Goal: Task Accomplishment & Management: Use online tool/utility

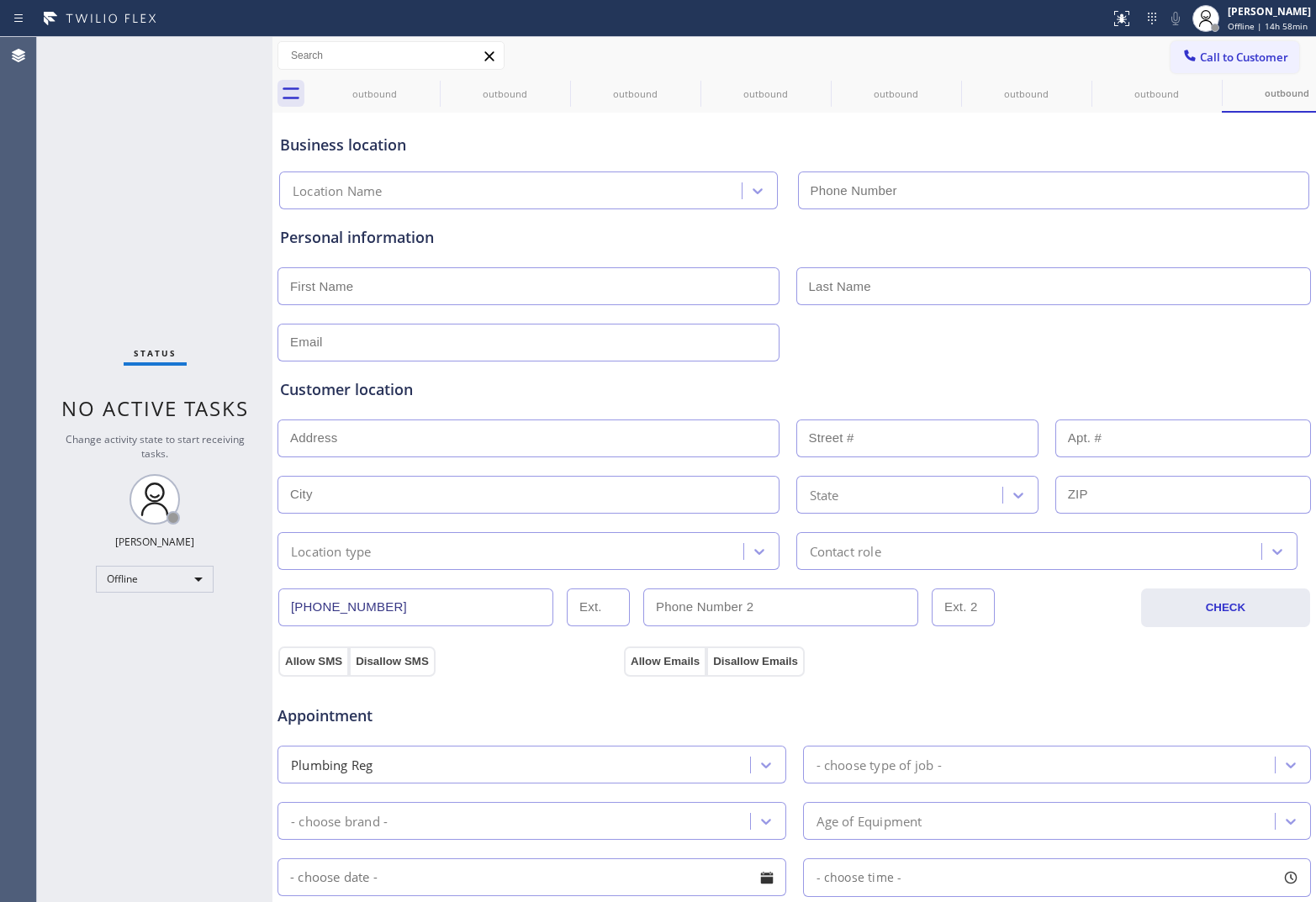
type input "[PHONE_NUMBER]"
click at [1052, 48] on button "Call to Customer" at bounding box center [1234, 56] width 129 height 32
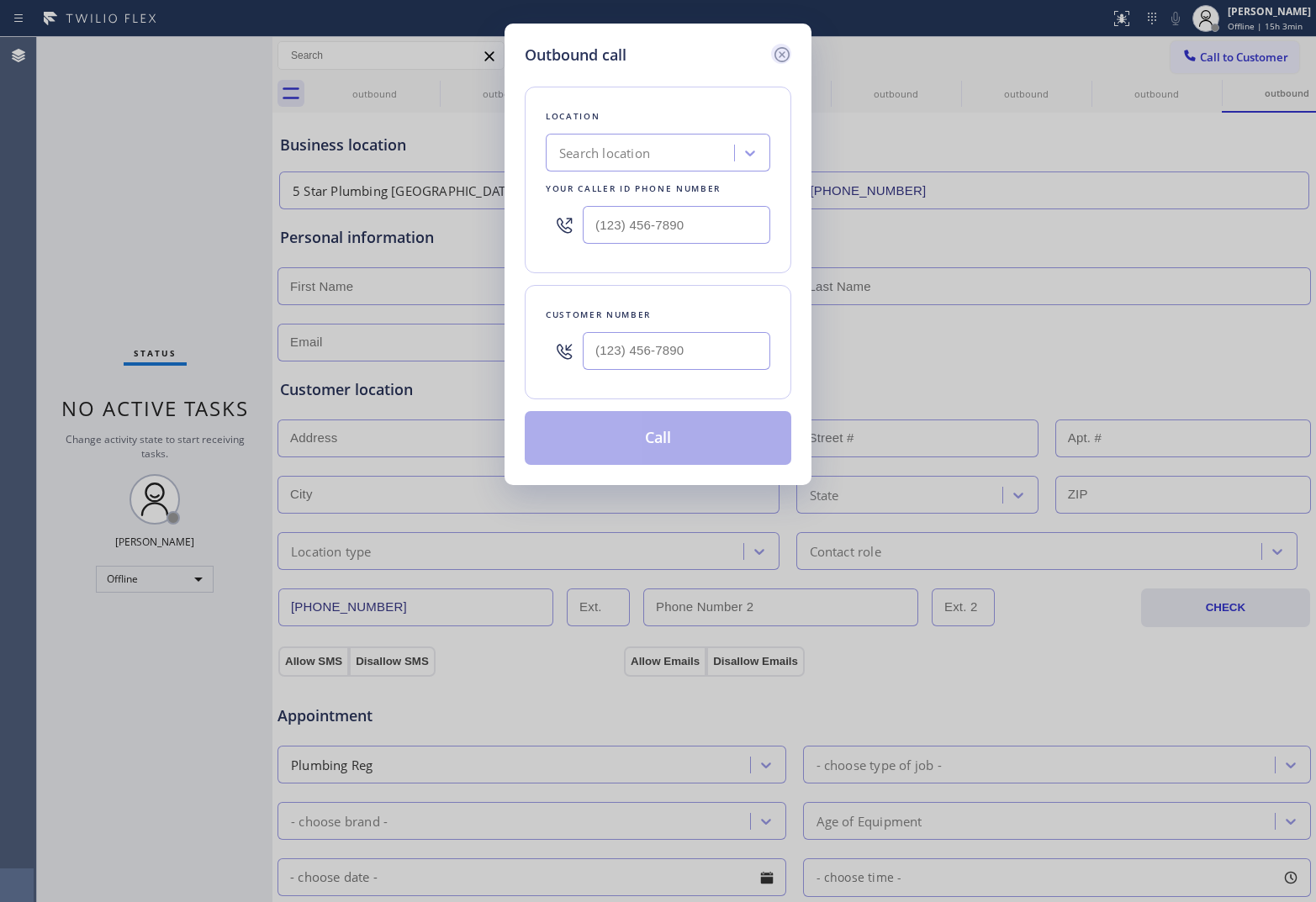
click at [778, 48] on icon at bounding box center [782, 55] width 20 height 20
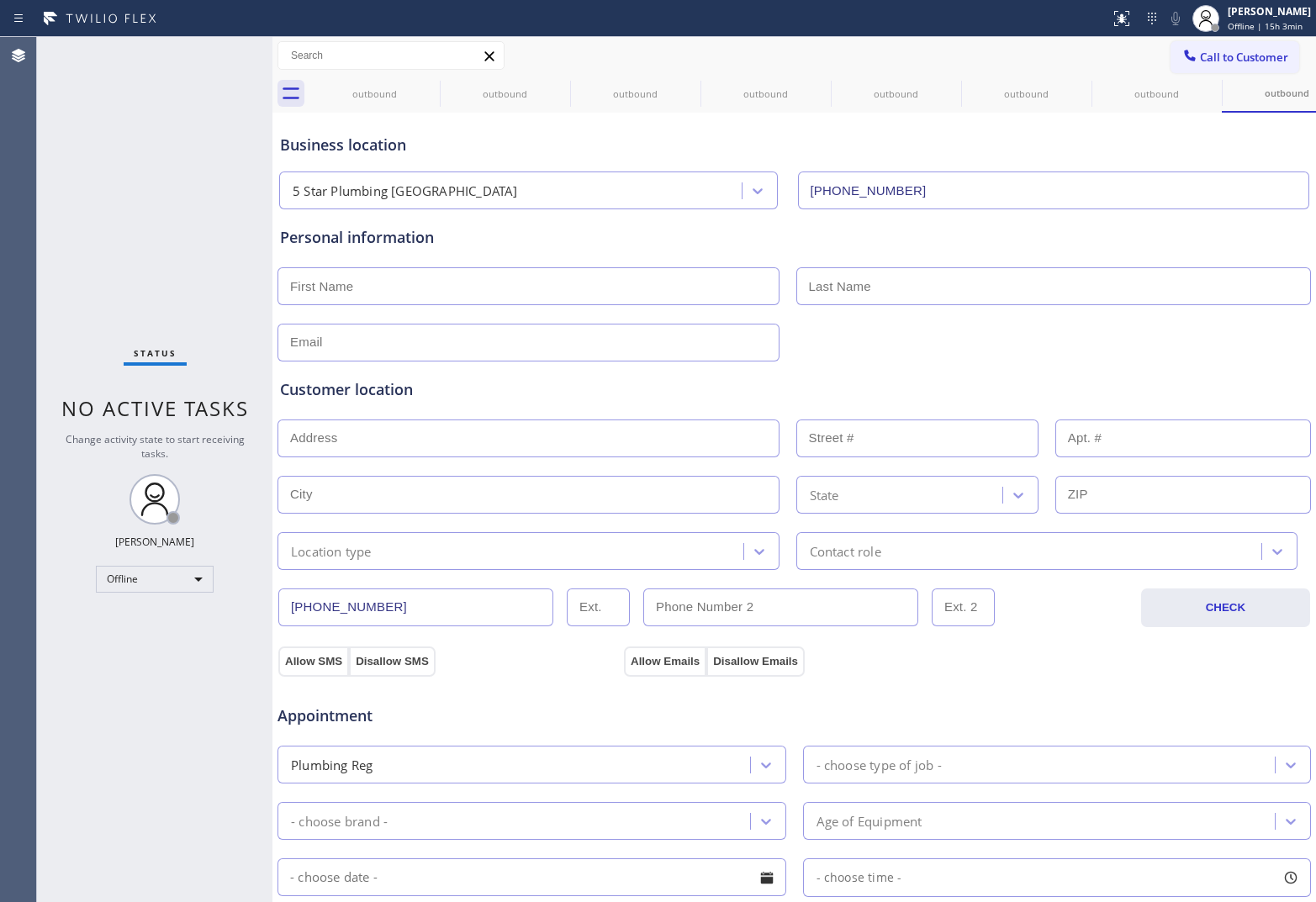
drag, startPoint x: 1234, startPoint y: 22, endPoint x: 1220, endPoint y: 107, distance: 86.1
click at [1052, 24] on span "Offline | 15h 3min" at bounding box center [1265, 26] width 75 height 12
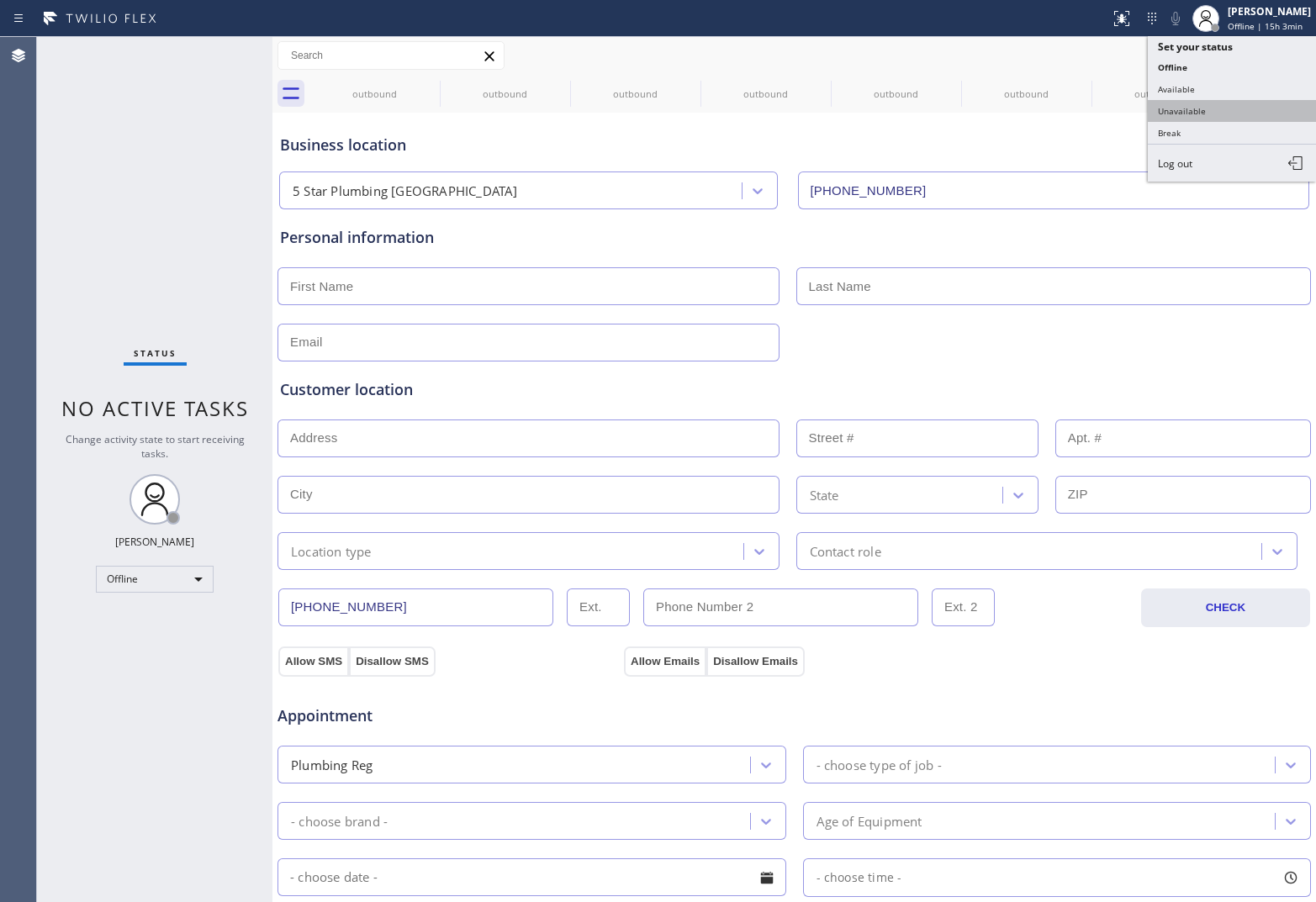
click at [1052, 106] on button "Unavailable" at bounding box center [1232, 111] width 168 height 22
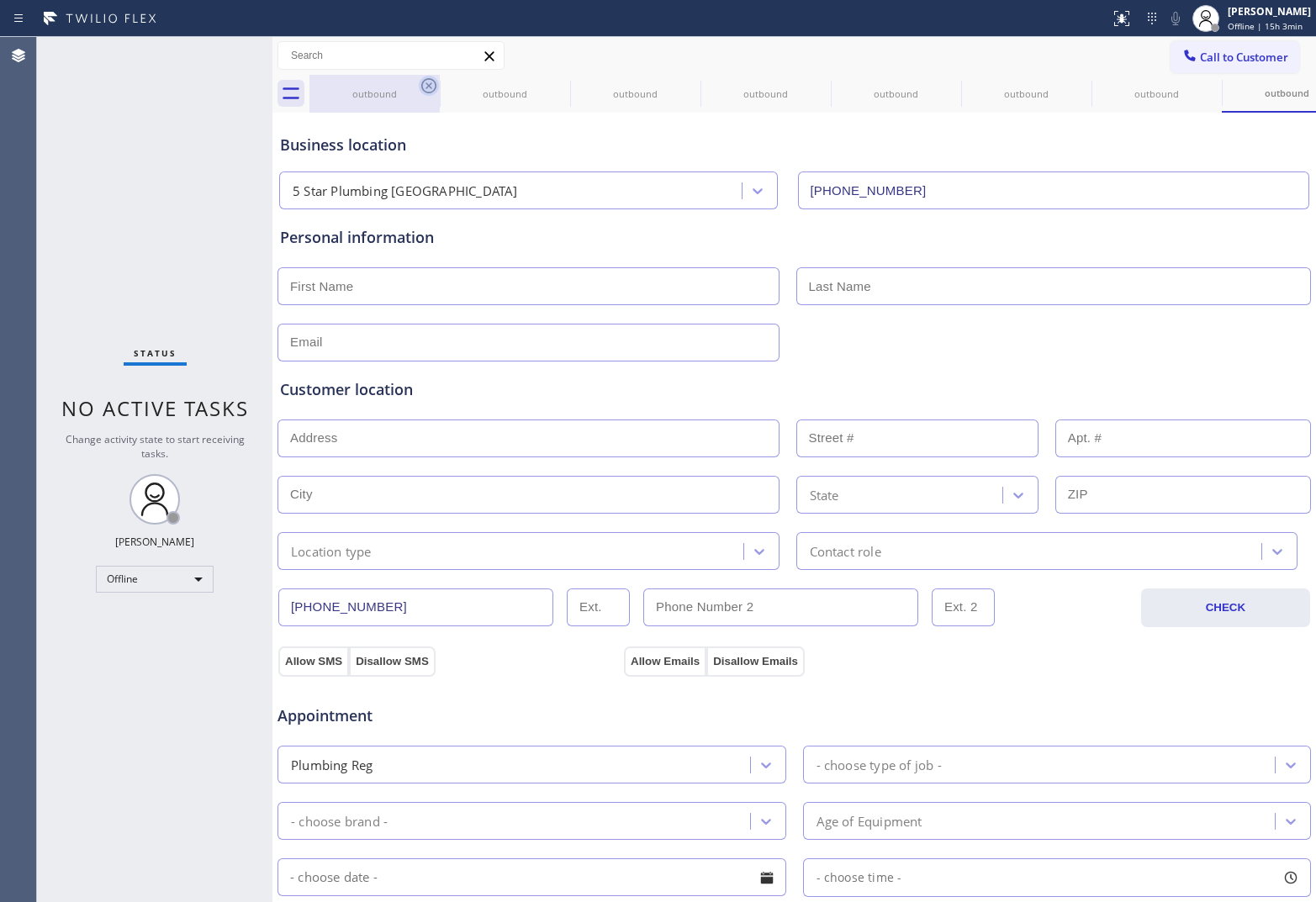
click at [420, 86] on icon at bounding box center [429, 86] width 20 height 20
click at [427, 86] on icon at bounding box center [429, 86] width 15 height 15
click at [0, 0] on icon at bounding box center [0, 0] width 0 height 0
click at [427, 86] on icon at bounding box center [429, 86] width 15 height 15
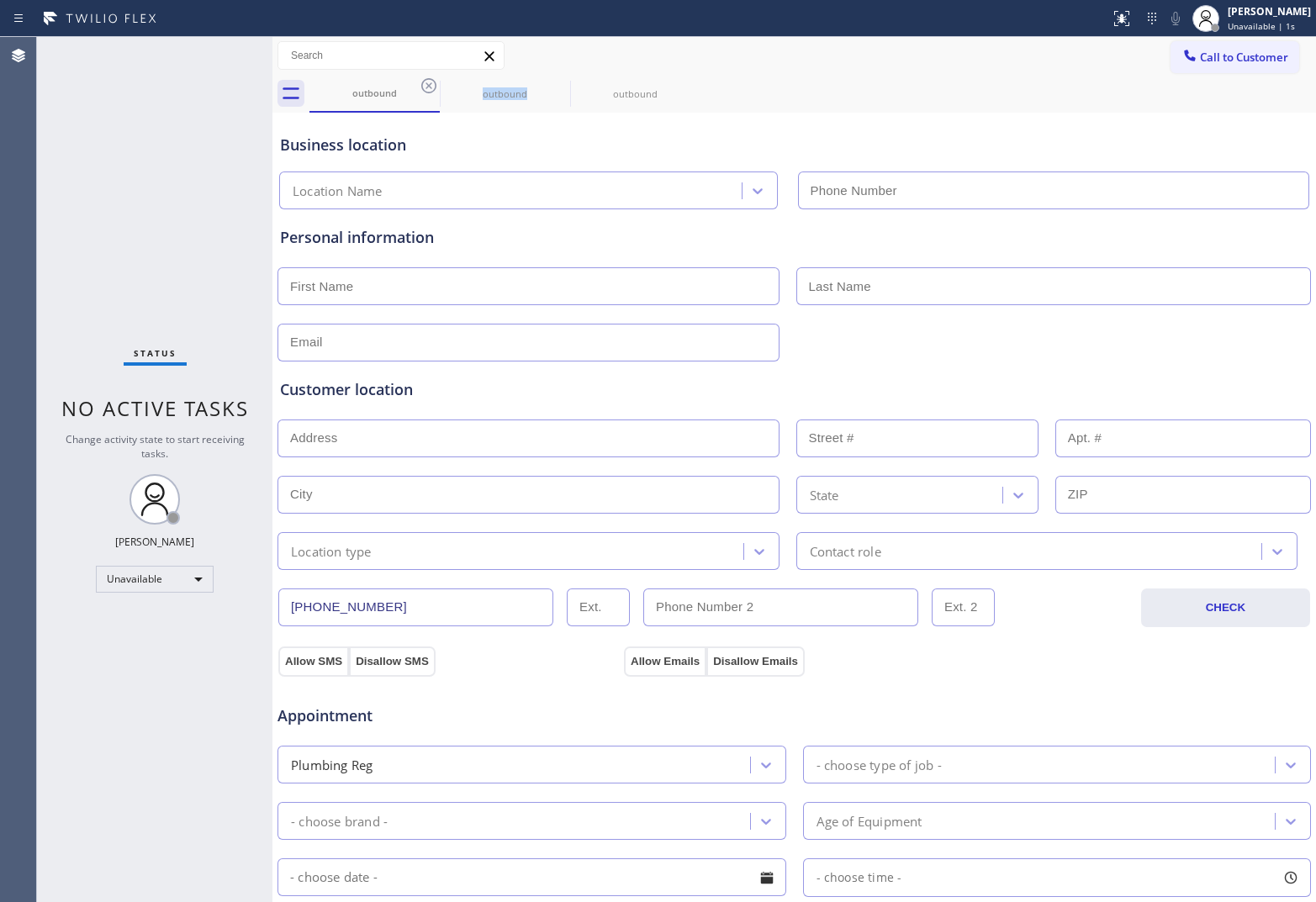
click at [427, 86] on icon at bounding box center [429, 86] width 15 height 15
click at [0, 0] on icon at bounding box center [0, 0] width 0 height 0
click at [427, 86] on icon at bounding box center [429, 86] width 15 height 15
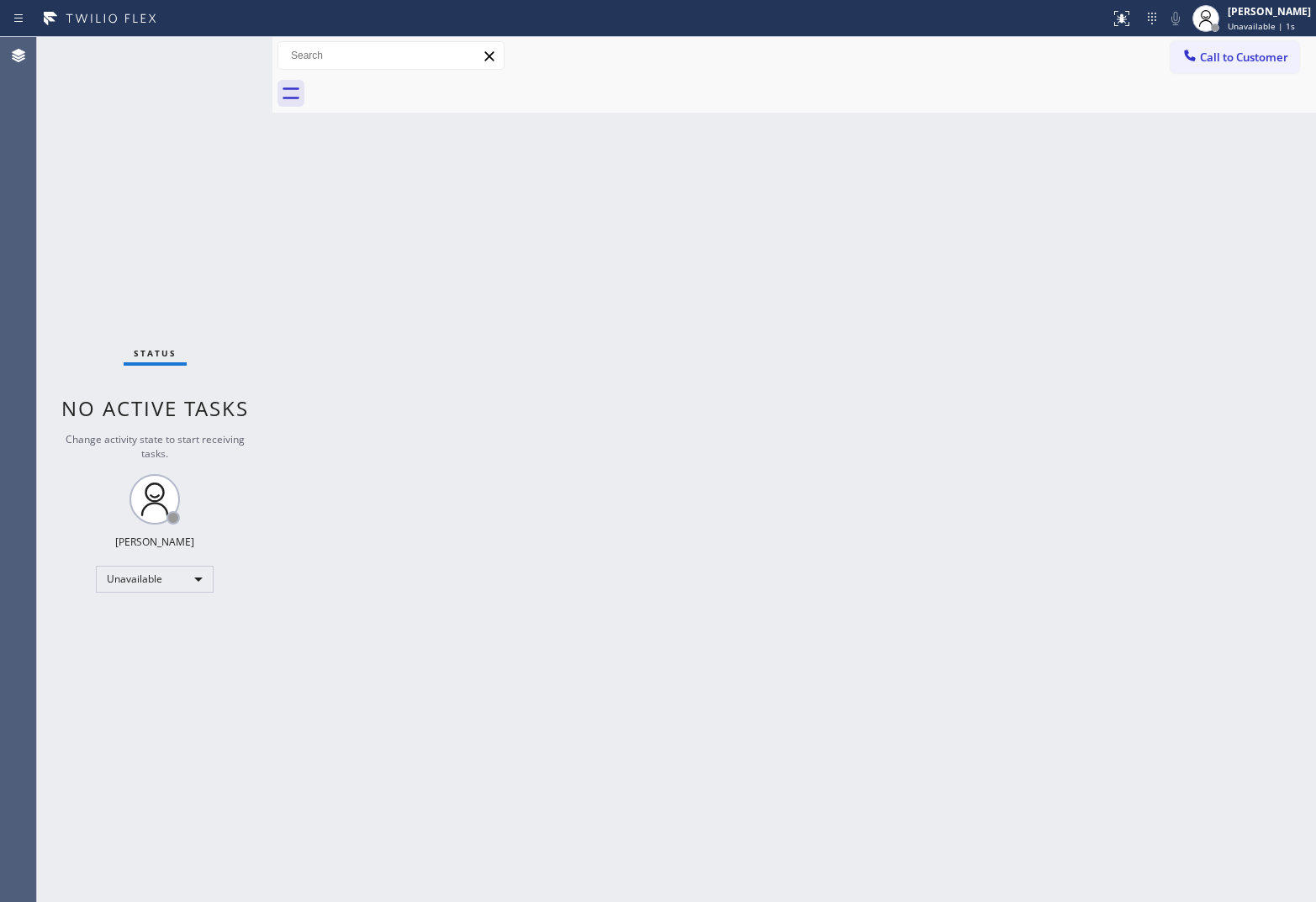
click at [427, 86] on div at bounding box center [813, 94] width 1006 height 38
click at [1052, 51] on span "Call to Customer" at bounding box center [1244, 57] width 89 height 15
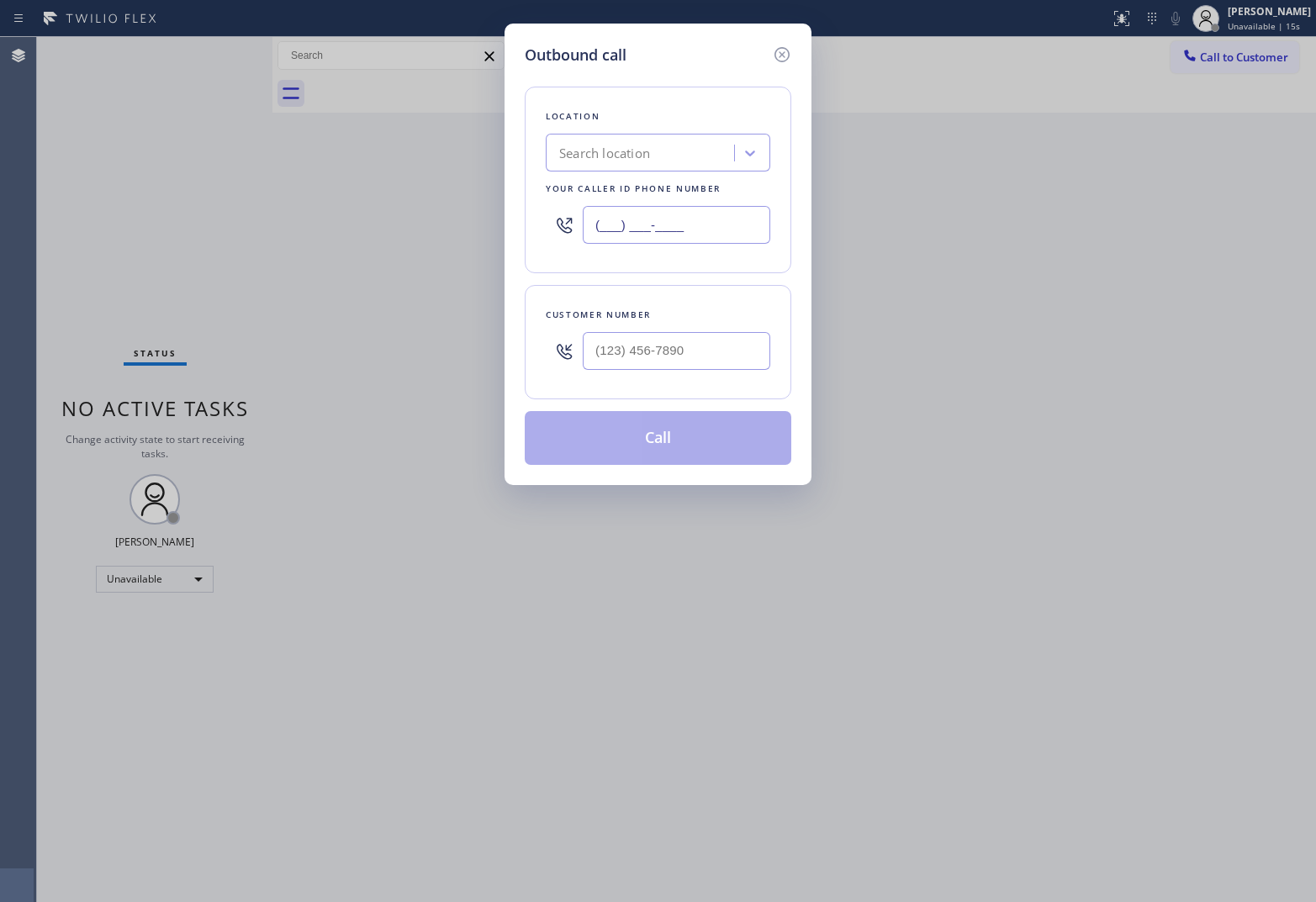
click at [682, 225] on input "(___) ___-____" at bounding box center [676, 225] width 188 height 38
paste input "314) 266-1646"
type input "[PHONE_NUMBER]"
type input "(___) ___-____"
click at [696, 357] on input "(___) ___-____" at bounding box center [676, 350] width 188 height 38
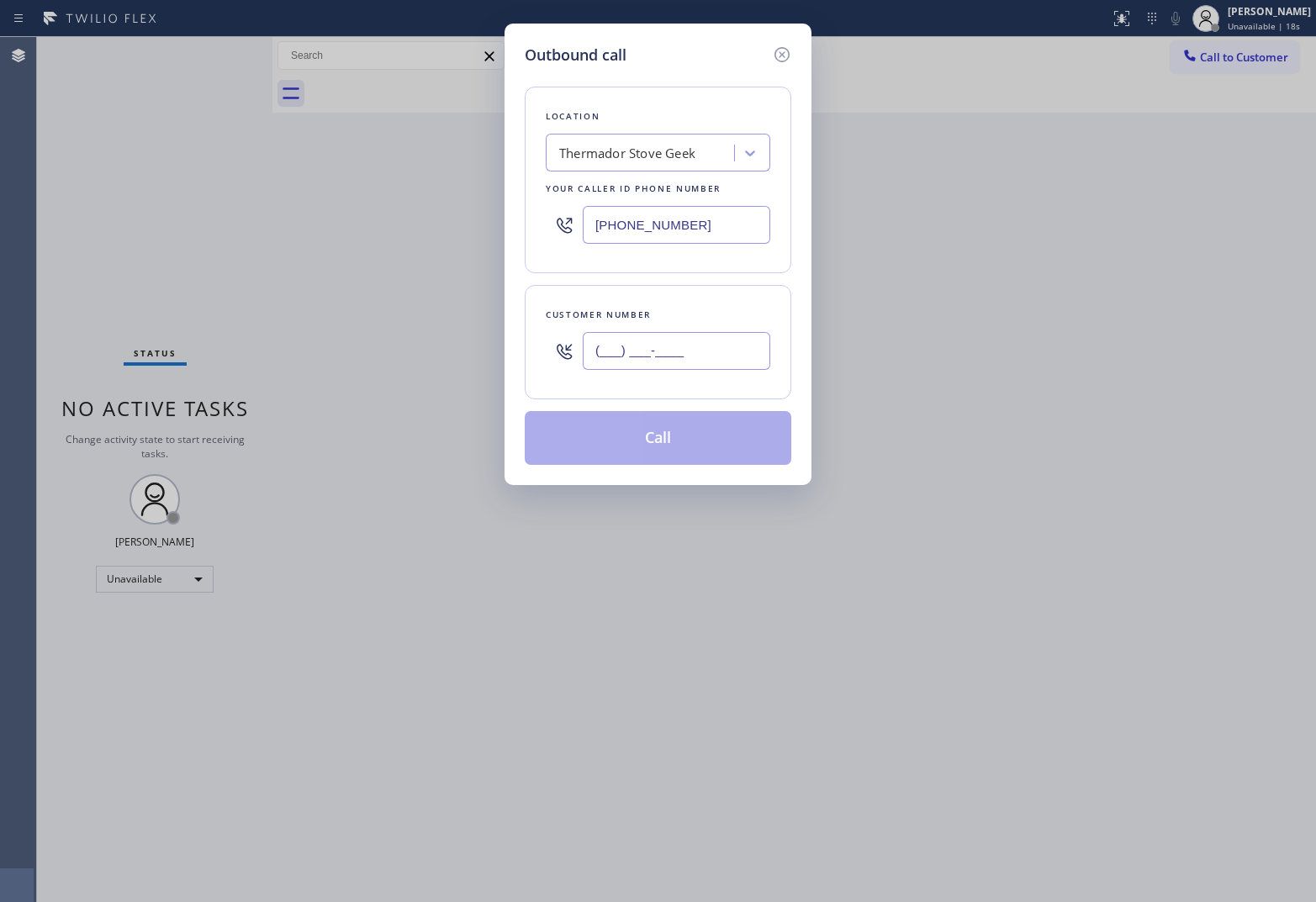
paste input "877) 498-8646"
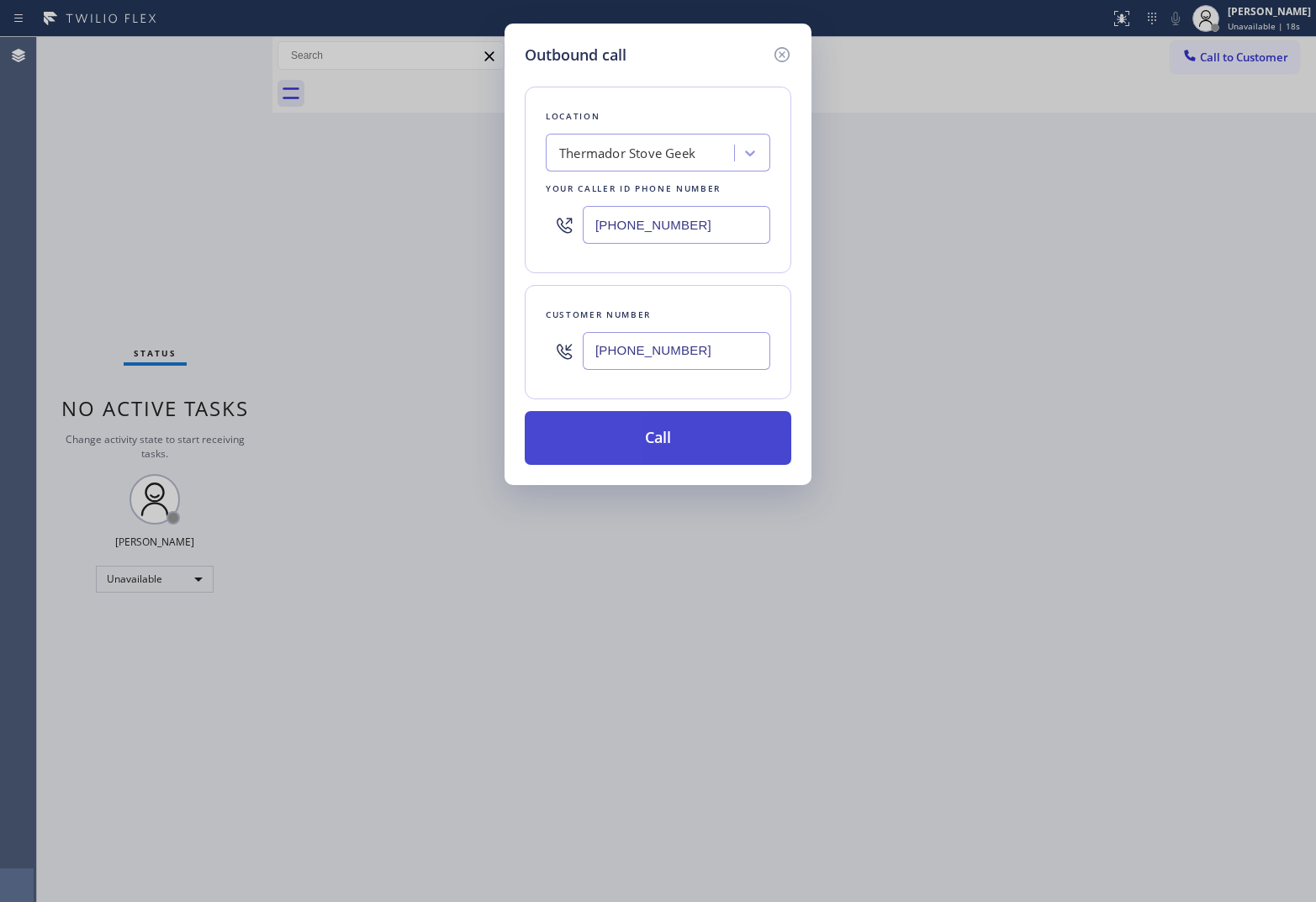
type input "[PHONE_NUMBER]"
click at [671, 433] on button "Call" at bounding box center [658, 437] width 267 height 54
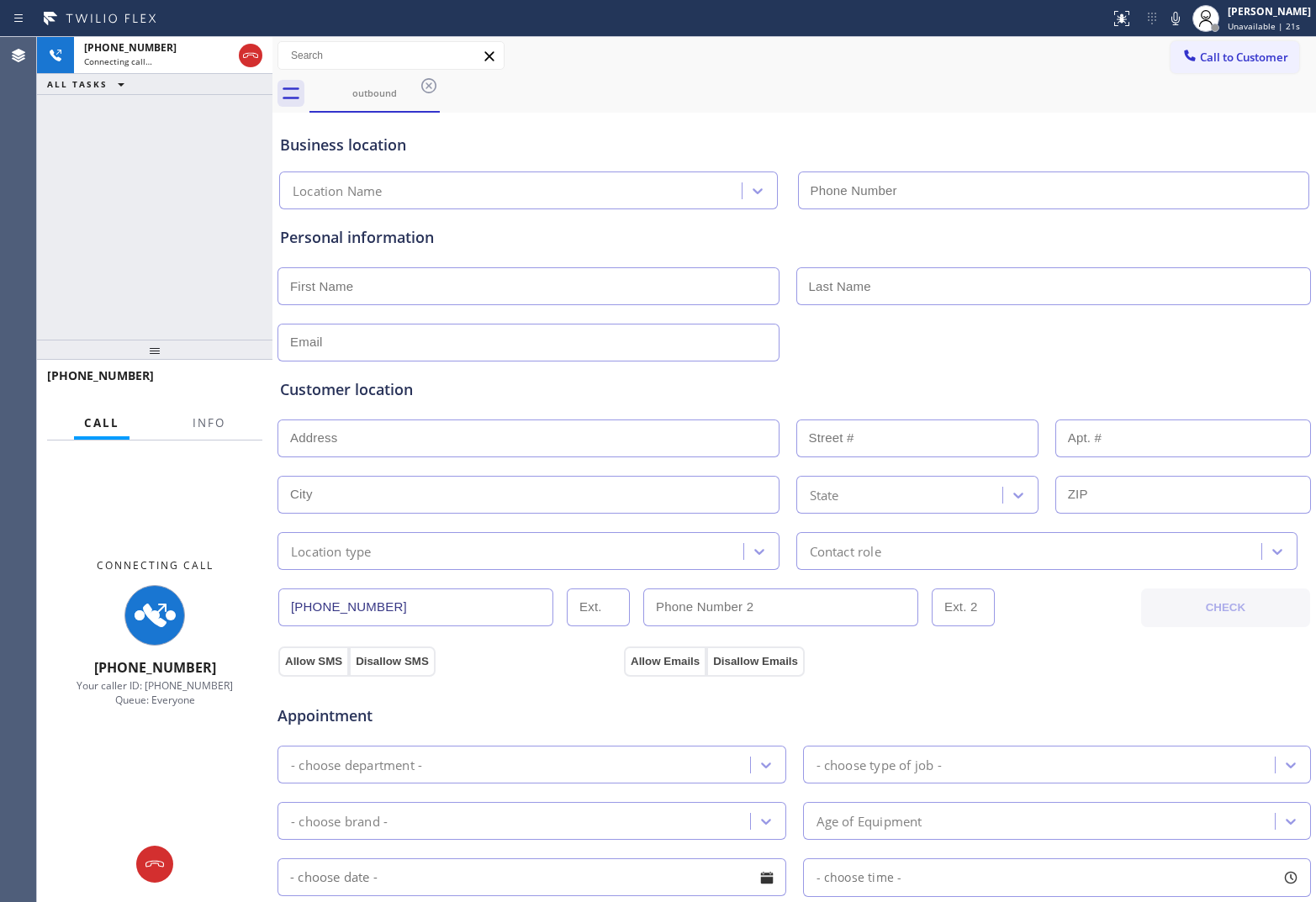
type input "[PHONE_NUMBER]"
click at [13, 286] on div "Agent Desktop" at bounding box center [18, 469] width 36 height 864
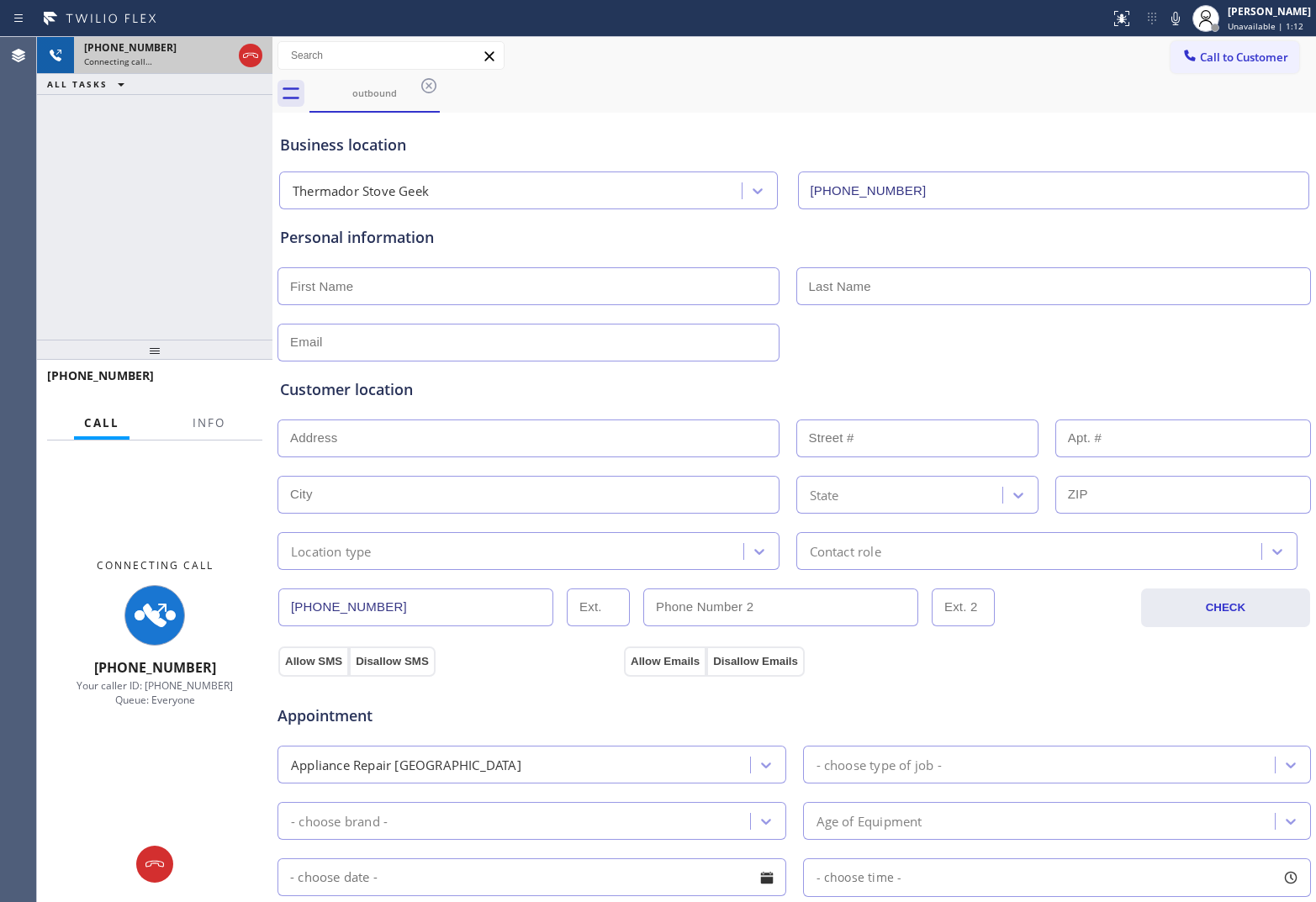
drag, startPoint x: 258, startPoint y: 57, endPoint x: 246, endPoint y: 53, distance: 12.6
click at [257, 57] on icon at bounding box center [251, 55] width 20 height 20
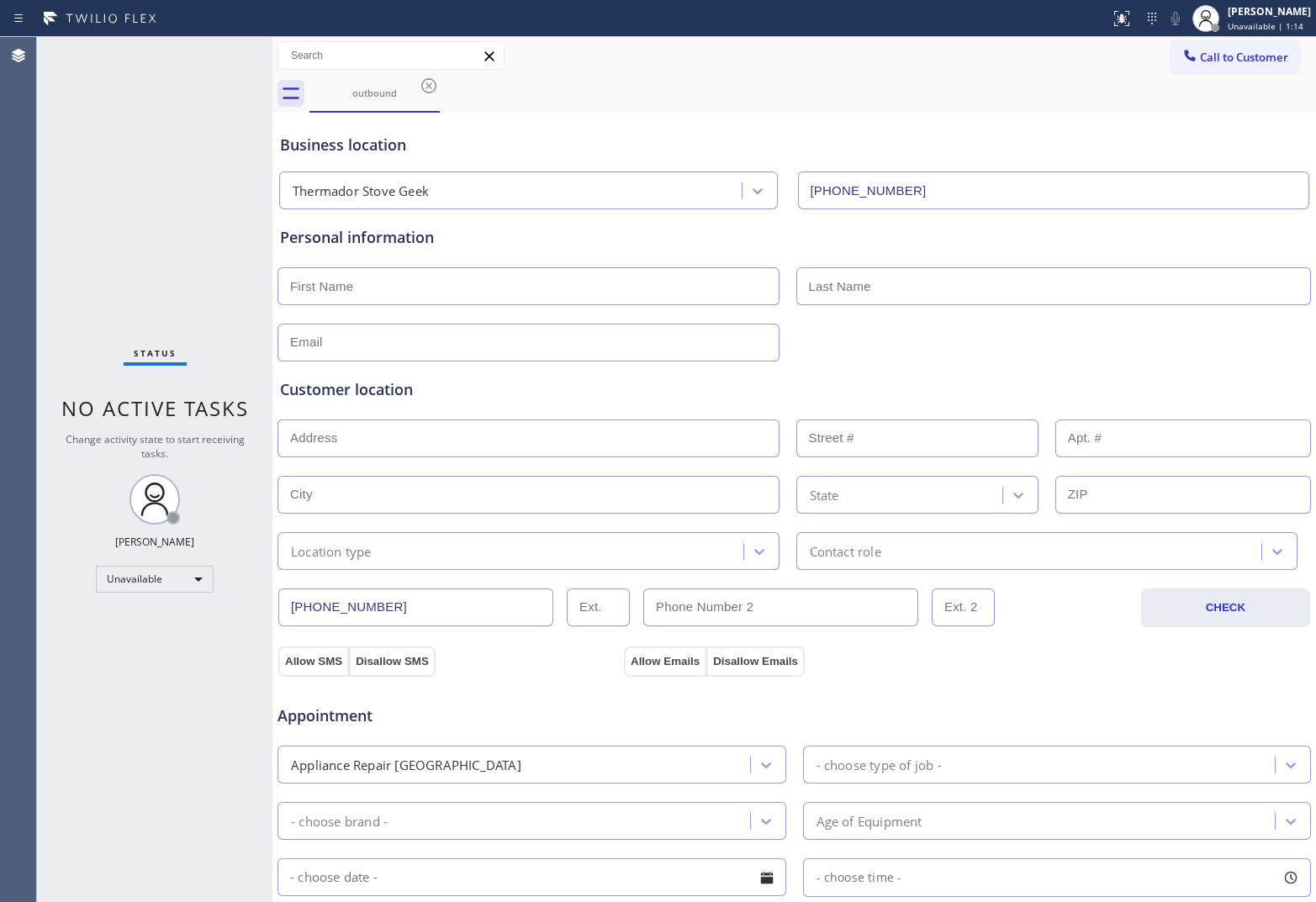
drag, startPoint x: 1295, startPoint y: 70, endPoint x: 1286, endPoint y: 67, distance: 9.5
click at [1052, 69] on div "Call to Customer Outbound call Location Thermador Stove Geek Your caller id pho…" at bounding box center [1243, 55] width 146 height 30
click at [1052, 55] on span "Call to Customer" at bounding box center [1244, 57] width 89 height 15
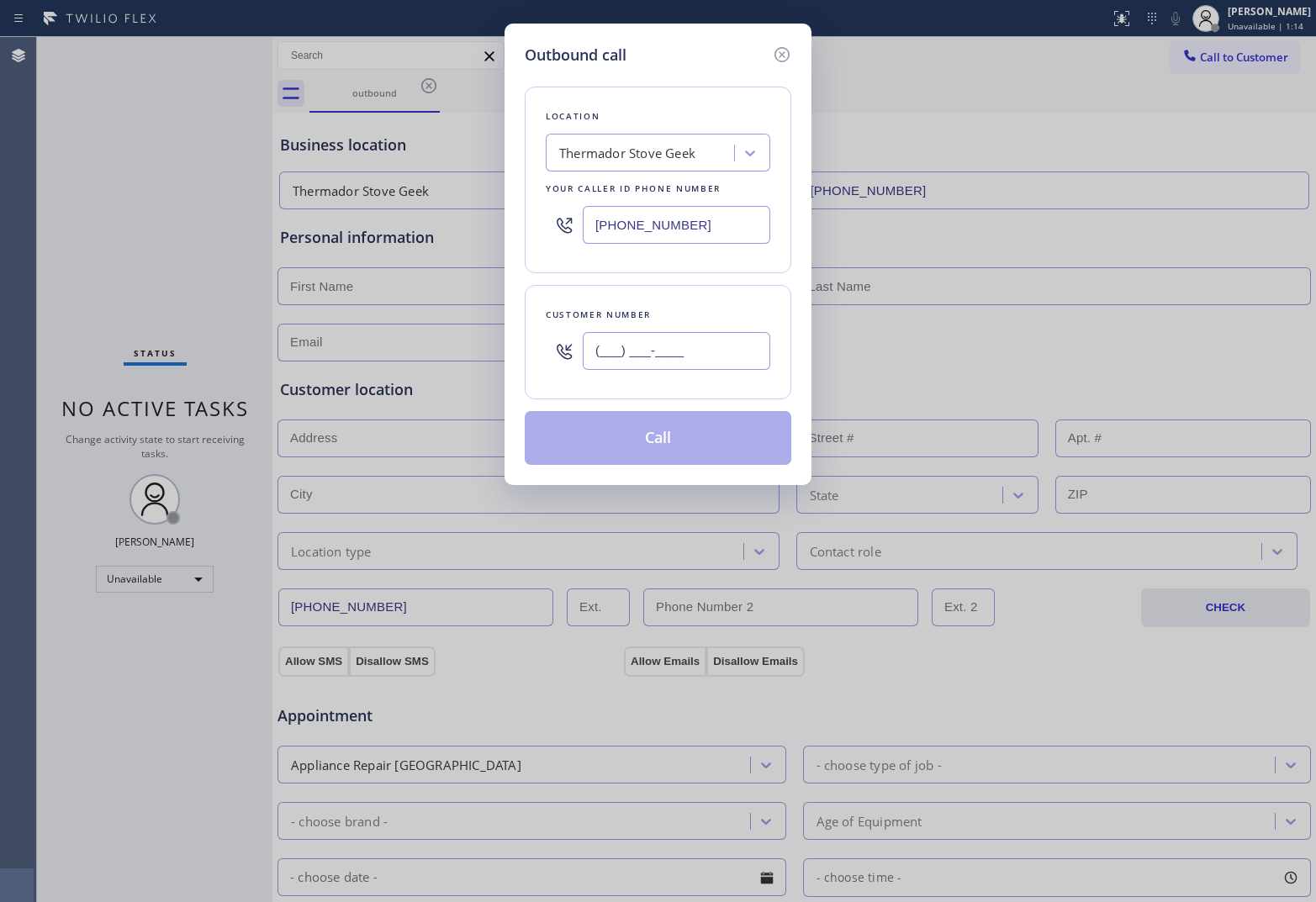
click at [682, 354] on input "(___) ___-____" at bounding box center [676, 350] width 188 height 38
paste input "877) 498-8646"
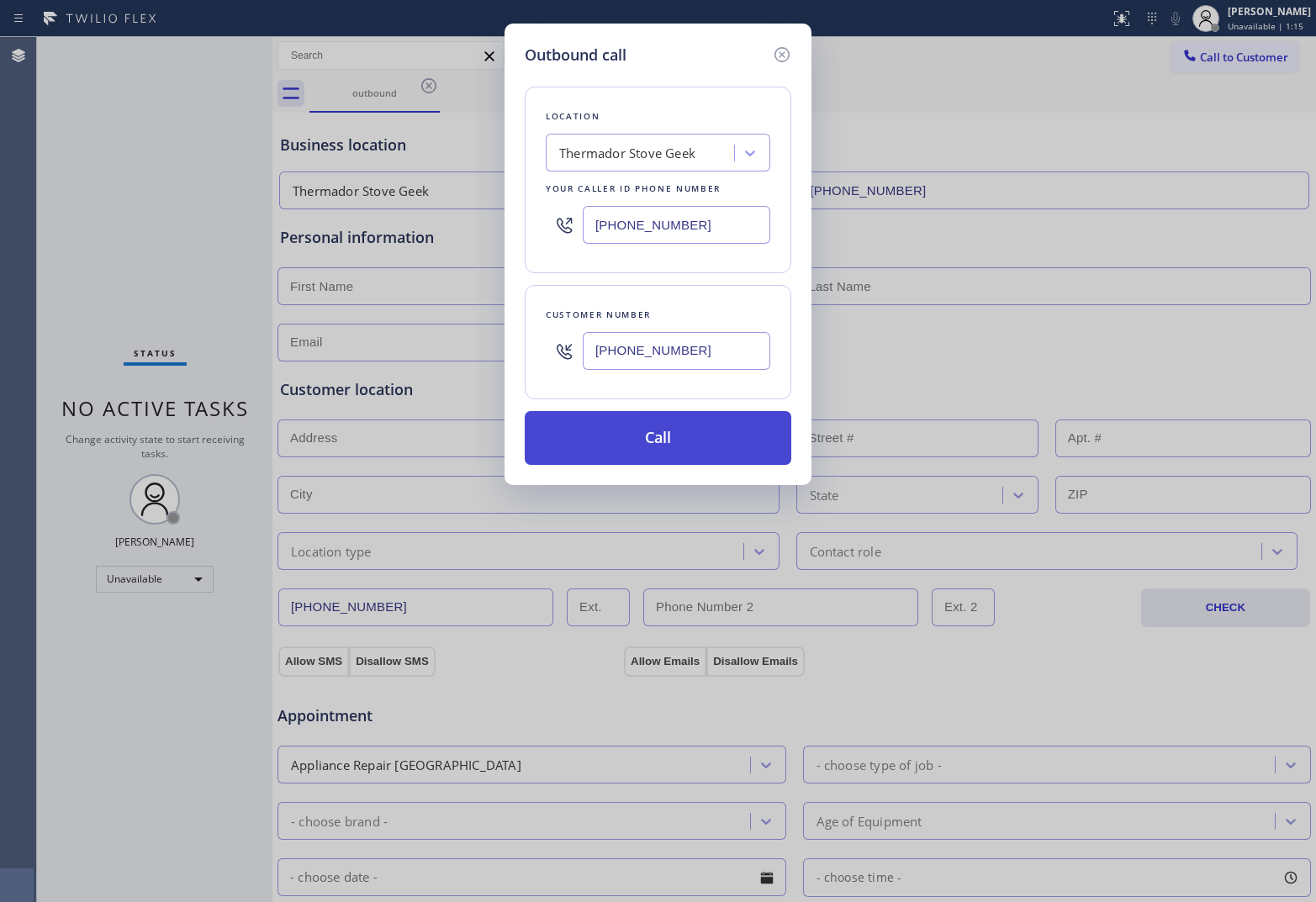
type input "[PHONE_NUMBER]"
click at [643, 438] on button "Call" at bounding box center [658, 437] width 267 height 54
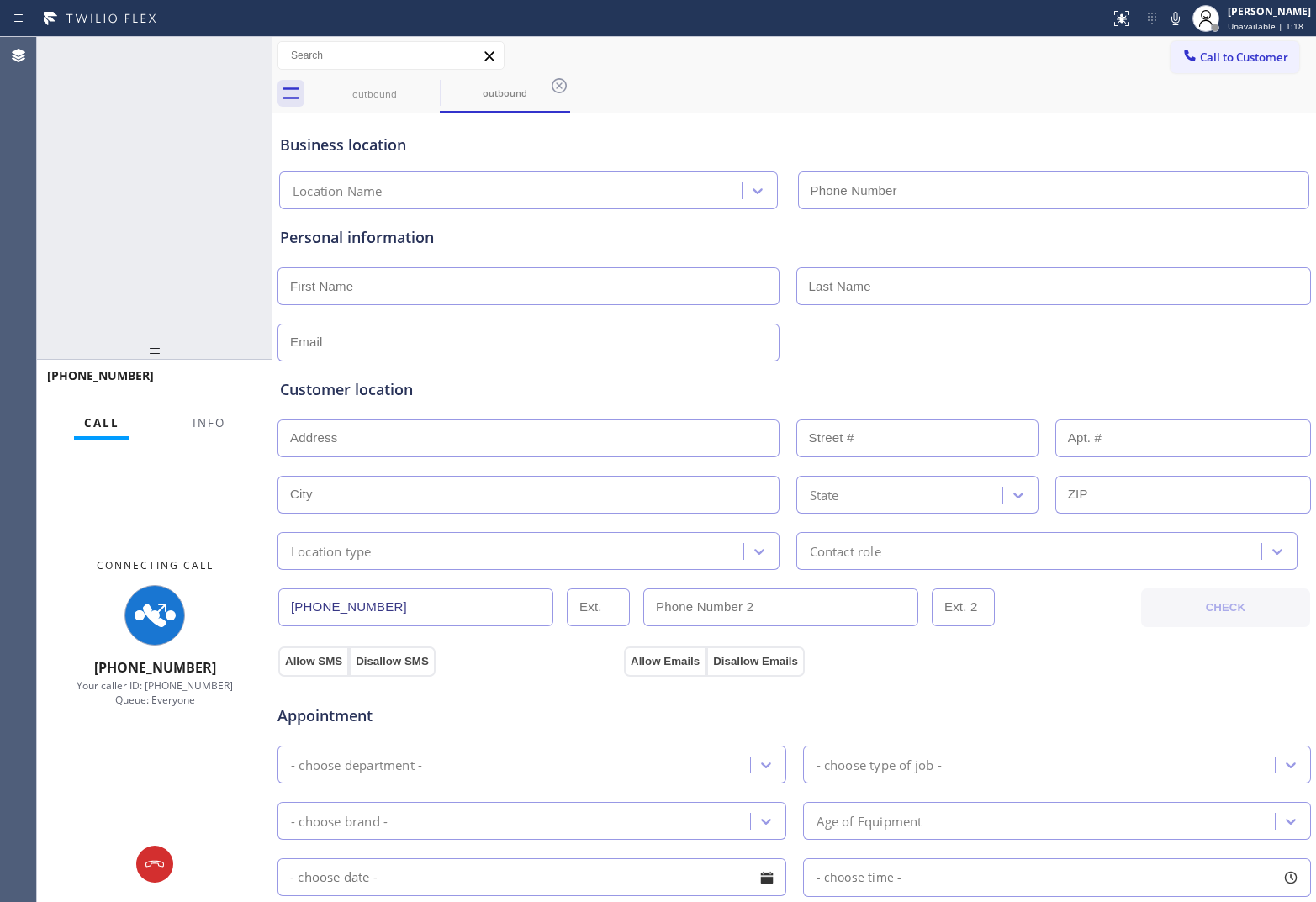
type input "[PHONE_NUMBER]"
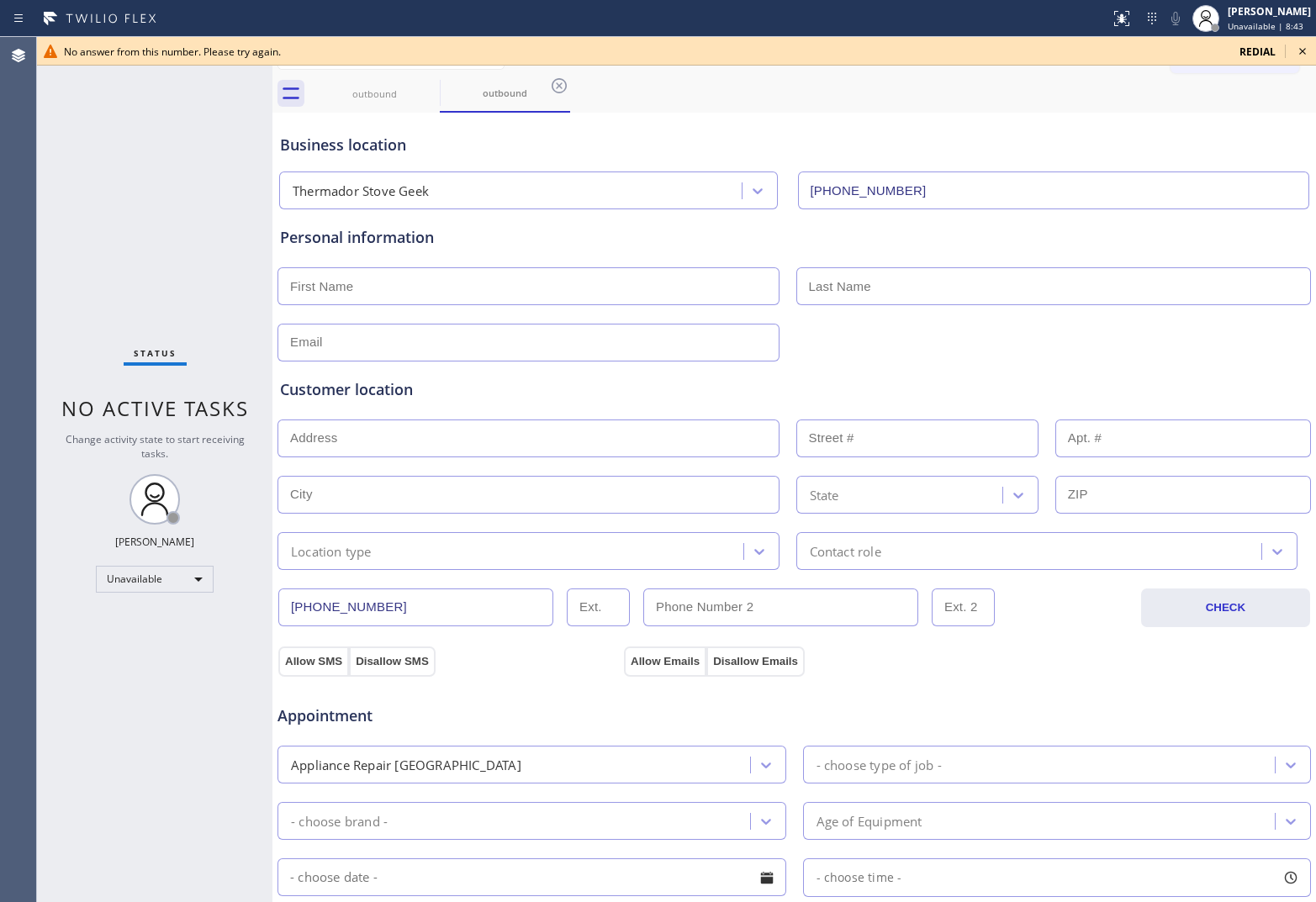
click at [1052, 51] on icon at bounding box center [1302, 51] width 7 height 7
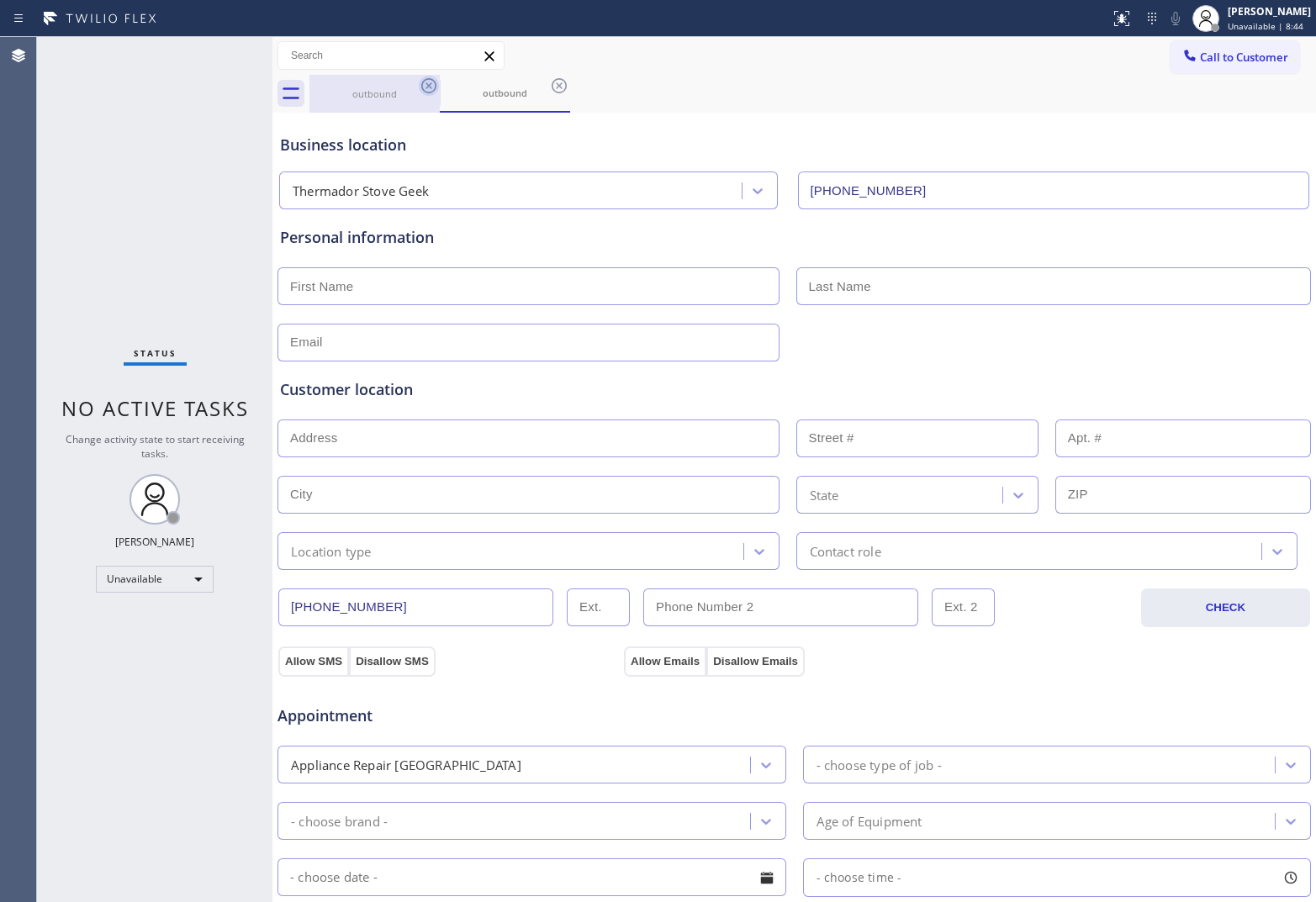
click at [426, 82] on icon at bounding box center [429, 86] width 20 height 20
click at [549, 82] on icon at bounding box center [559, 86] width 20 height 20
